Goal: Transaction & Acquisition: Purchase product/service

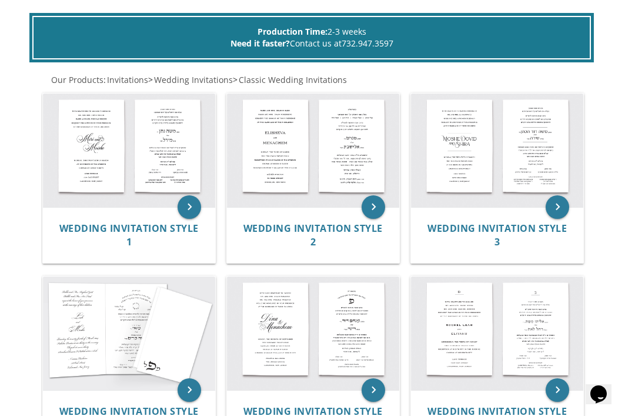
scroll to position [219, 0]
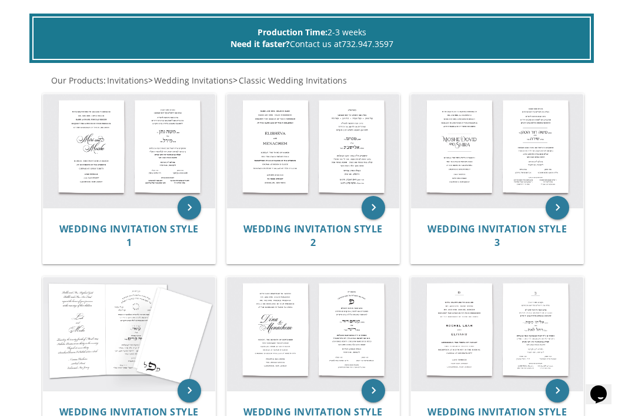
click at [517, 222] on span "Wedding Invitation Style 3" at bounding box center [497, 235] width 139 height 26
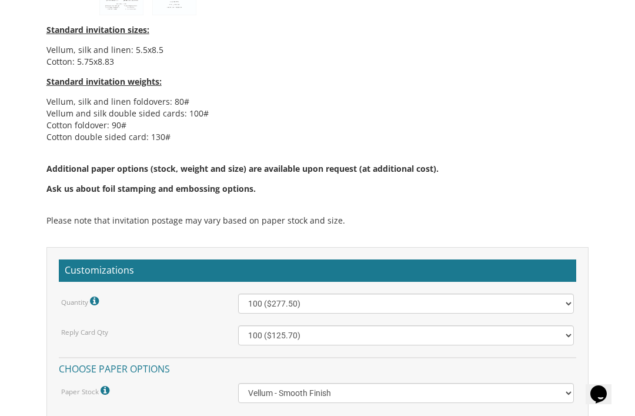
scroll to position [840, 0]
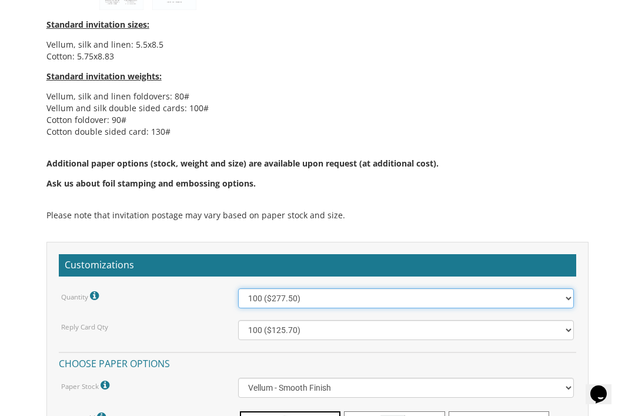
click at [568, 292] on select "100 ($277.50) 200 ($330.45) 300 ($380.65) 400 ($432.70) 500 ($482.10) 600 ($534…" at bounding box center [406, 298] width 337 height 20
select select "300"
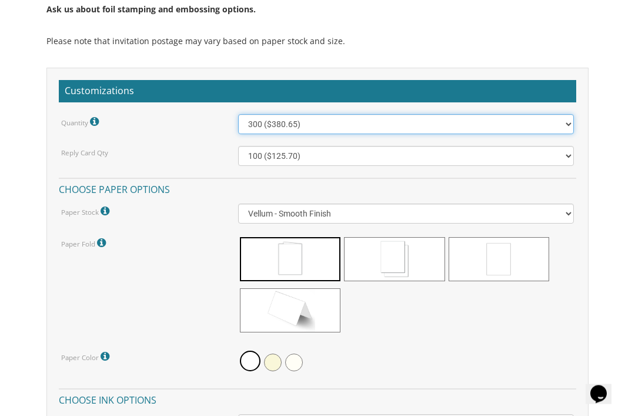
scroll to position [1015, 0]
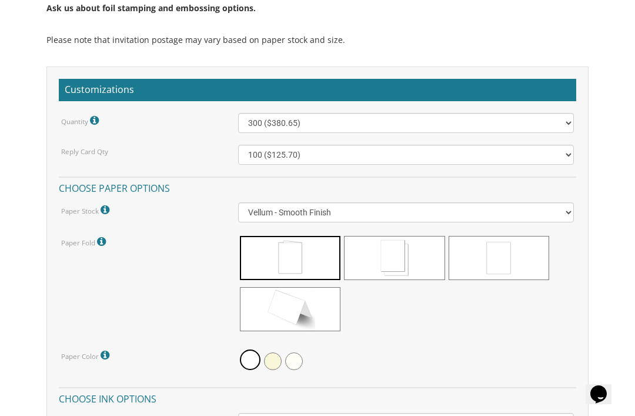
click at [401, 271] on span at bounding box center [394, 258] width 101 height 44
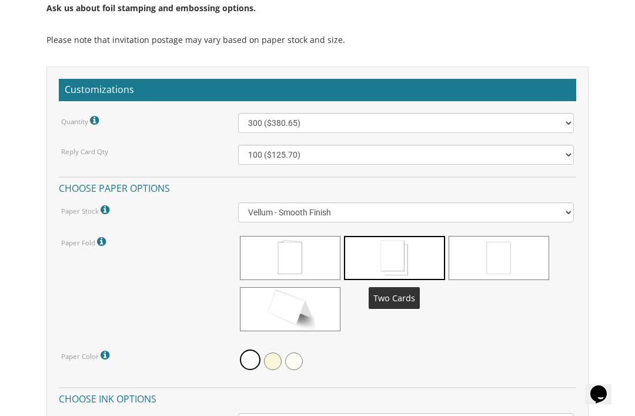
click at [406, 257] on span at bounding box center [394, 258] width 101 height 44
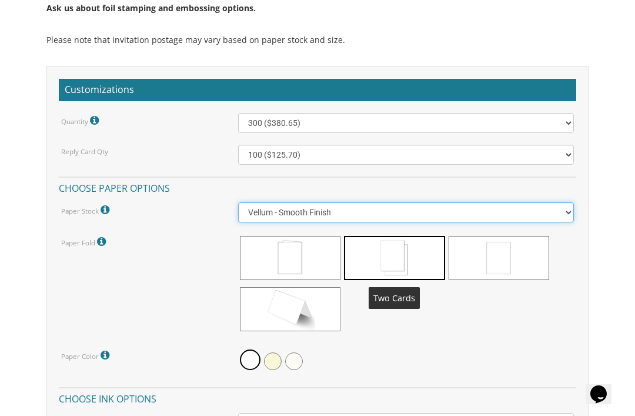
click at [570, 211] on select "Vellum - Smooth Finish Linen - Subtle Embossed Crosshatch Texture Silk - Soft, …" at bounding box center [406, 212] width 337 height 20
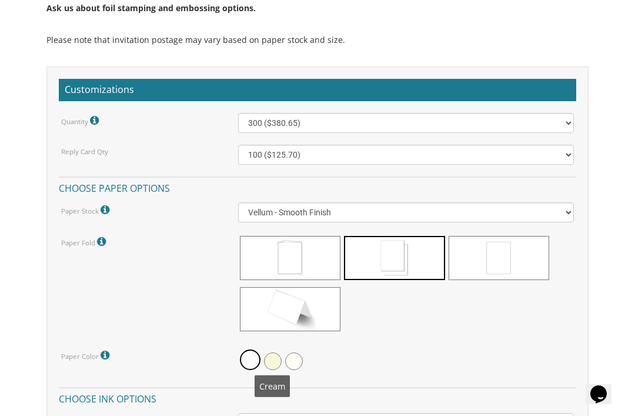
click at [277, 359] on span at bounding box center [273, 361] width 18 height 18
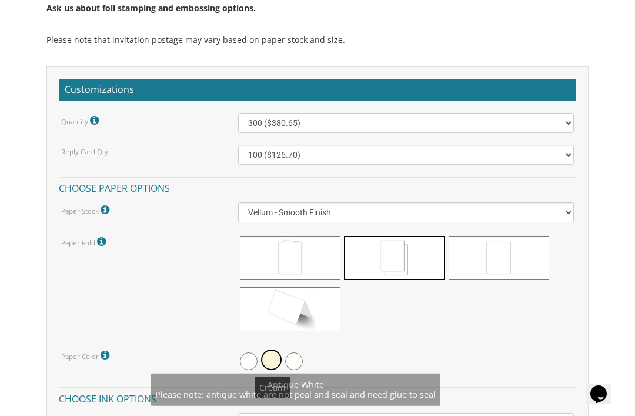
click at [302, 356] on span at bounding box center [294, 361] width 18 height 18
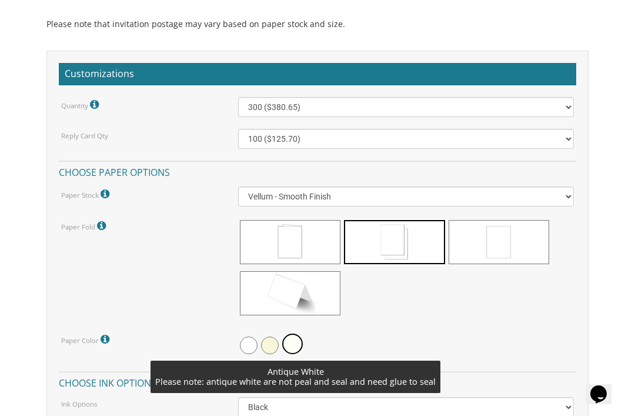
scroll to position [1037, 0]
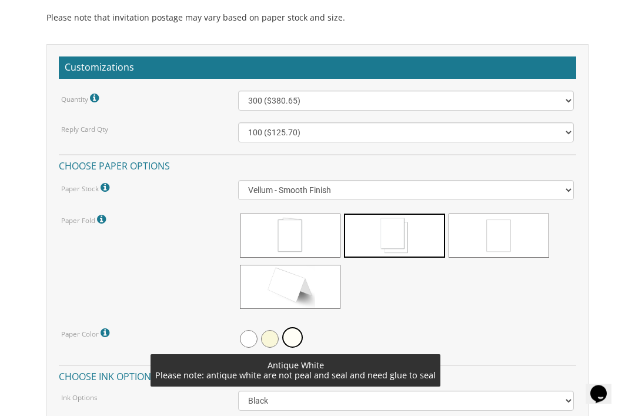
click at [471, 301] on div at bounding box center [406, 263] width 337 height 102
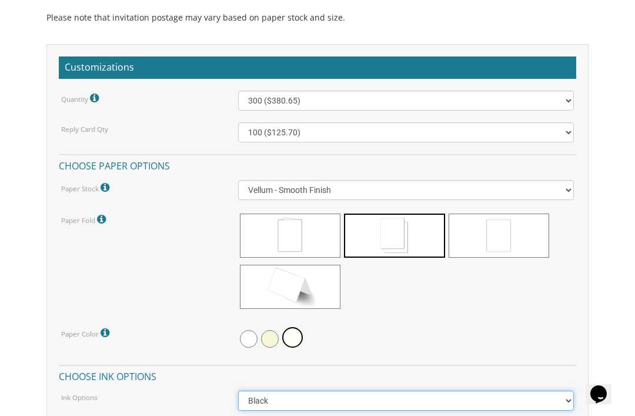
click at [566, 399] on select "Black Colored Ink ($65.00) Black + One Color ($211.00) Two Colors ($265.00)" at bounding box center [406, 401] width 337 height 20
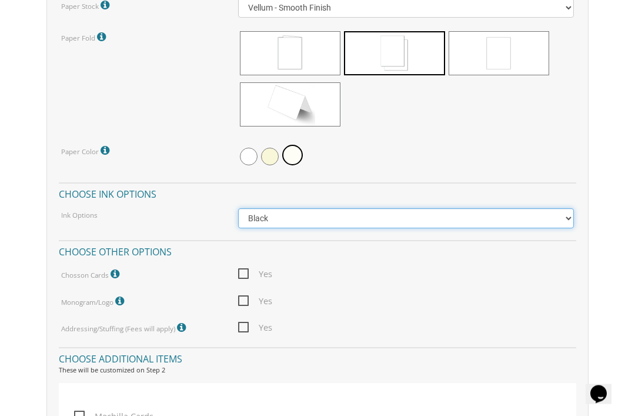
scroll to position [1220, 0]
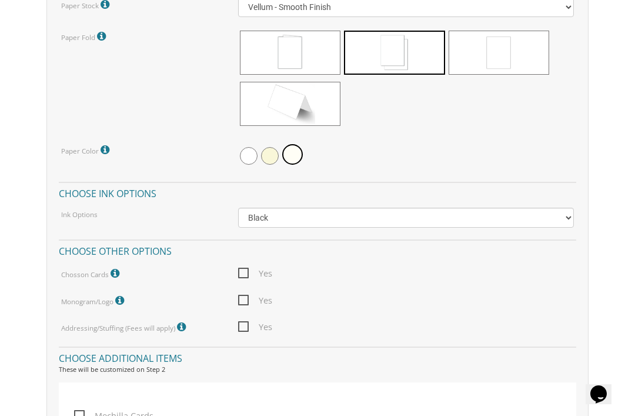
click at [249, 326] on span "Yes" at bounding box center [255, 326] width 34 height 15
click at [246, 326] on input "Yes" at bounding box center [242, 326] width 8 height 8
checkbox input "true"
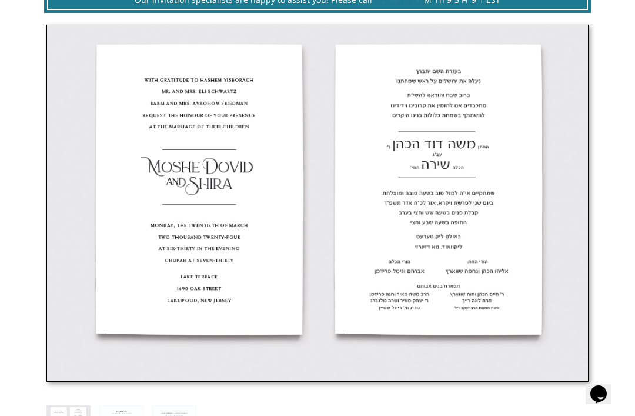
scroll to position [375, 0]
